Goal: Find contact information: Find contact information

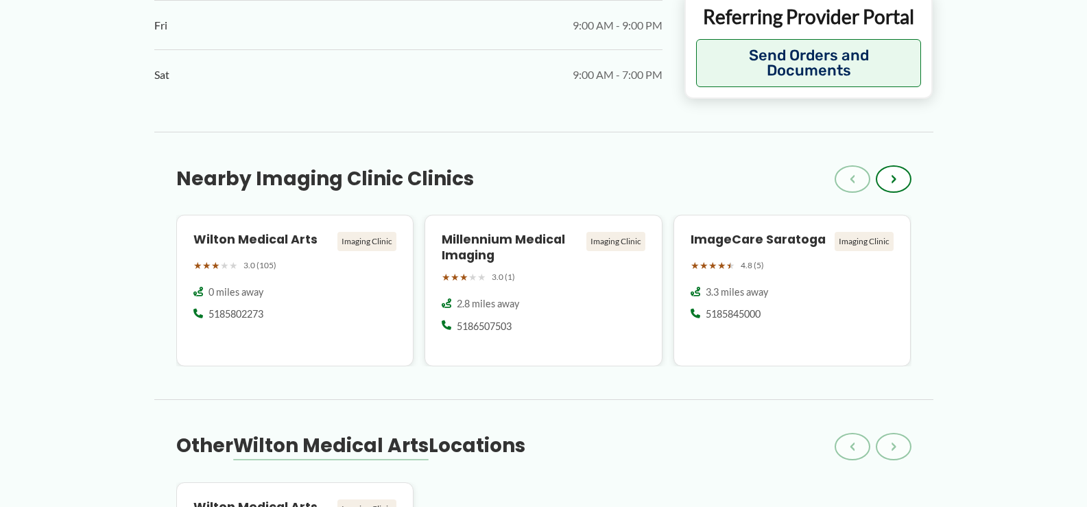
scroll to position [1098, 0]
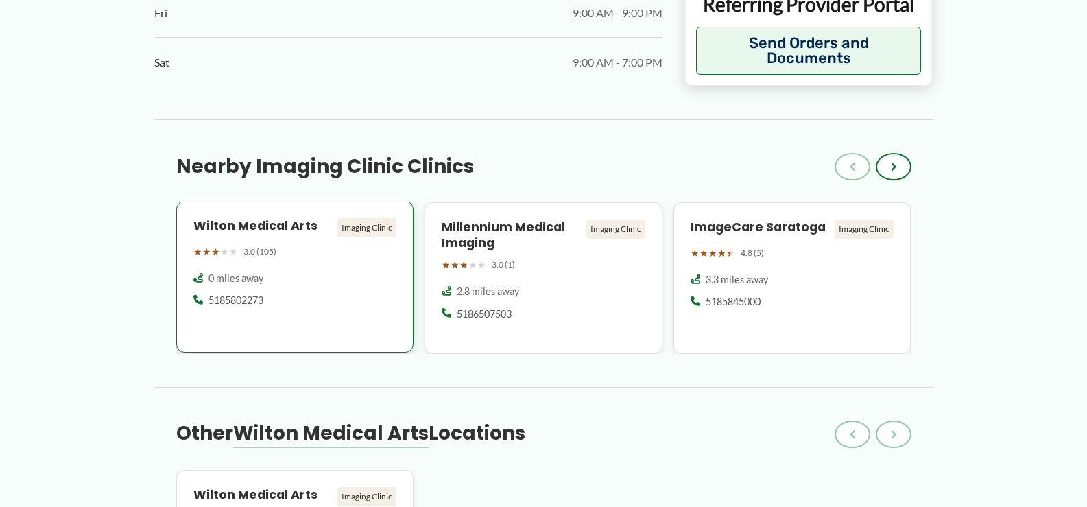
click at [260, 227] on h4 "Wilton Medical Arts" at bounding box center [262, 226] width 139 height 16
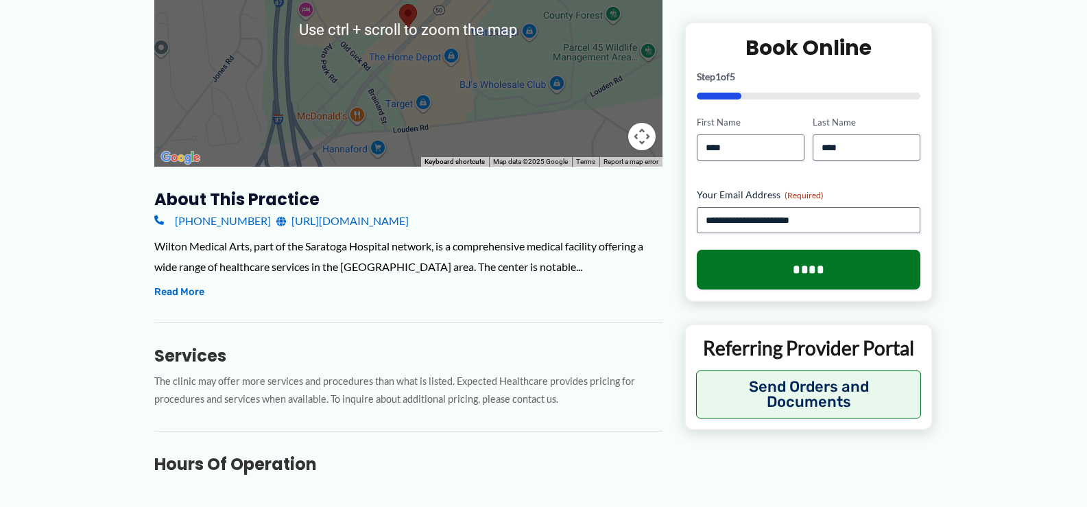
scroll to position [343, 0]
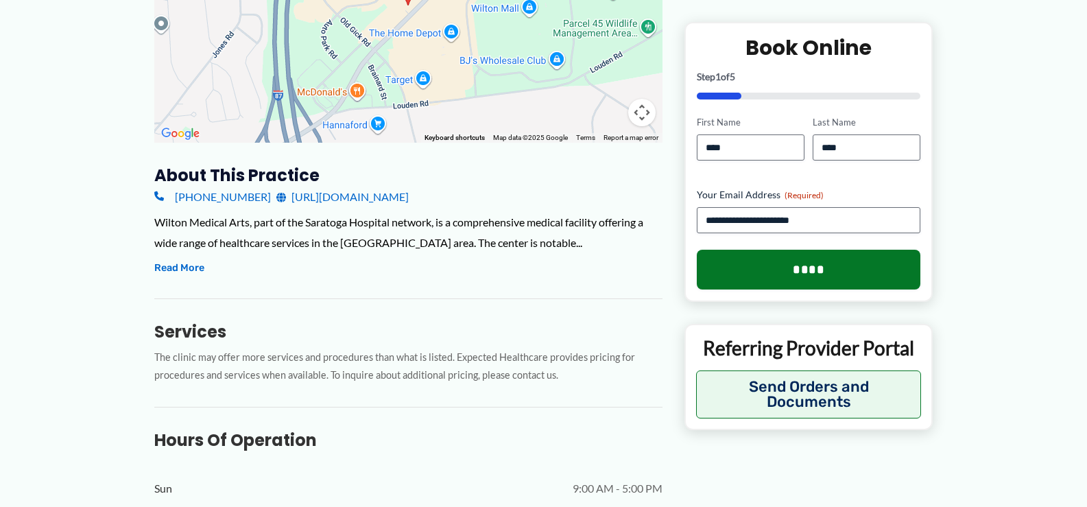
click at [409, 194] on link "[URL][DOMAIN_NAME]" at bounding box center [342, 197] width 132 height 21
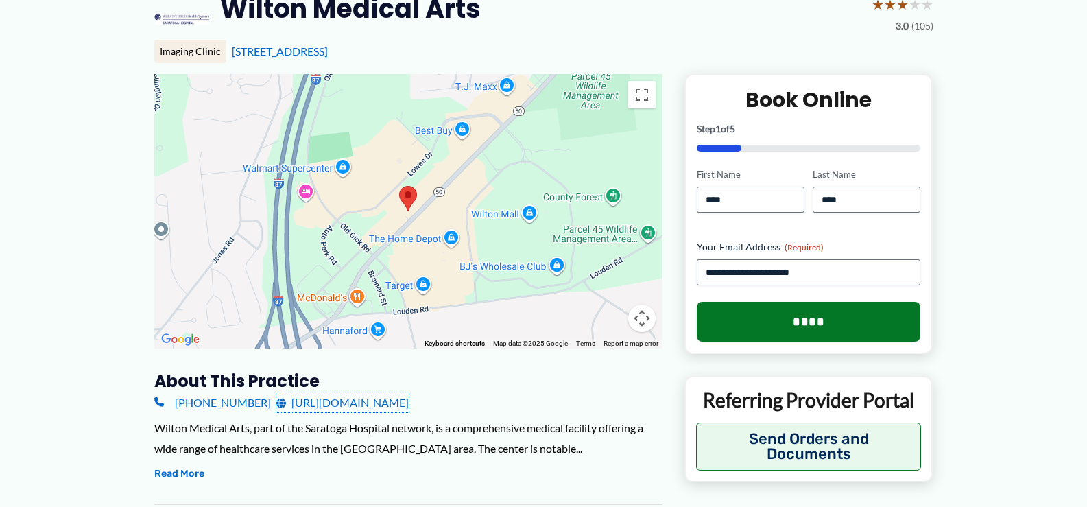
scroll to position [0, 0]
